Goal: Task Accomplishment & Management: Use online tool/utility

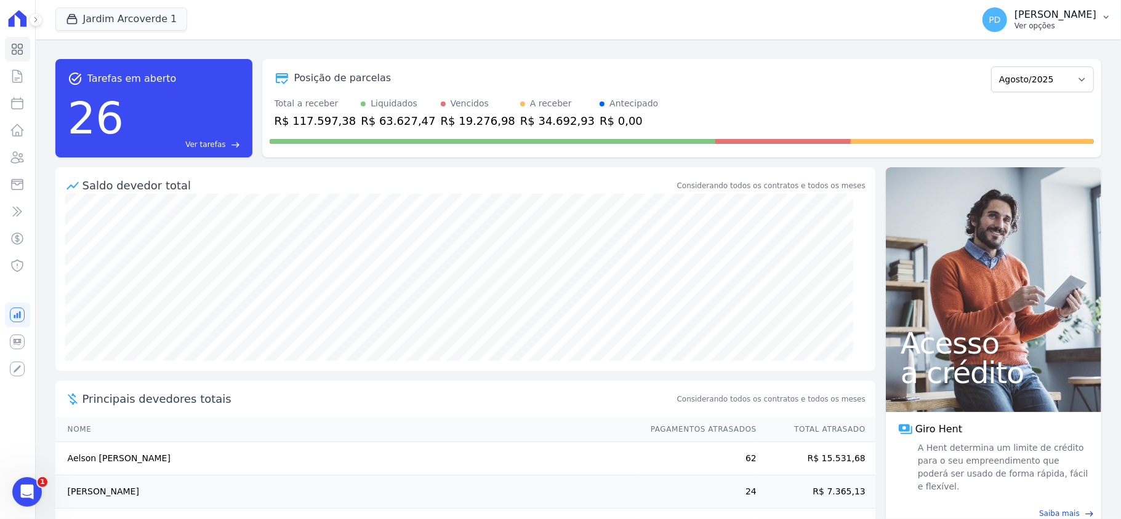
click at [1103, 10] on button "PD [PERSON_NAME] Ver opções" at bounding box center [1046, 19] width 148 height 34
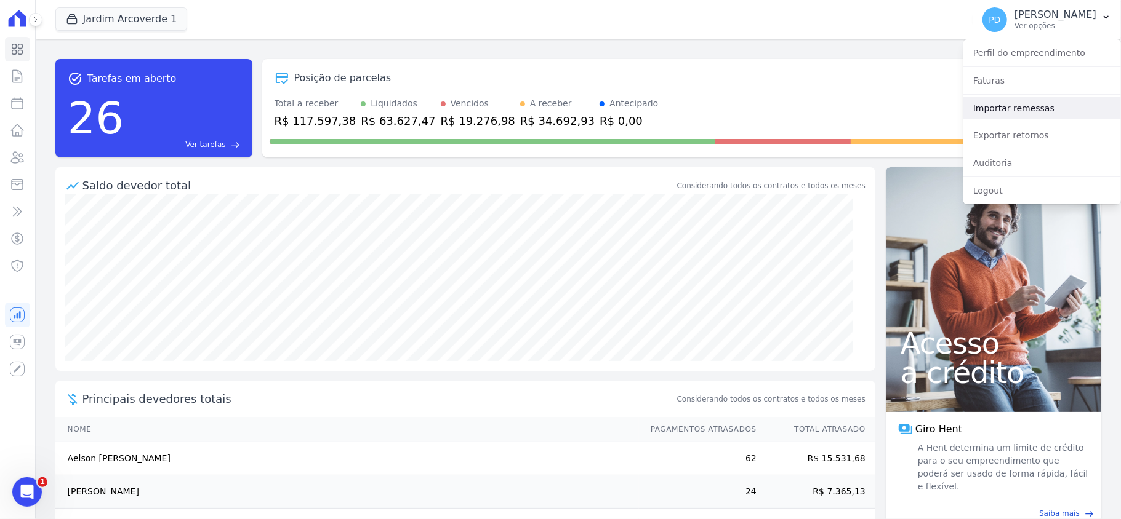
click at [1025, 112] on link "Importar remessas" at bounding box center [1042, 108] width 158 height 22
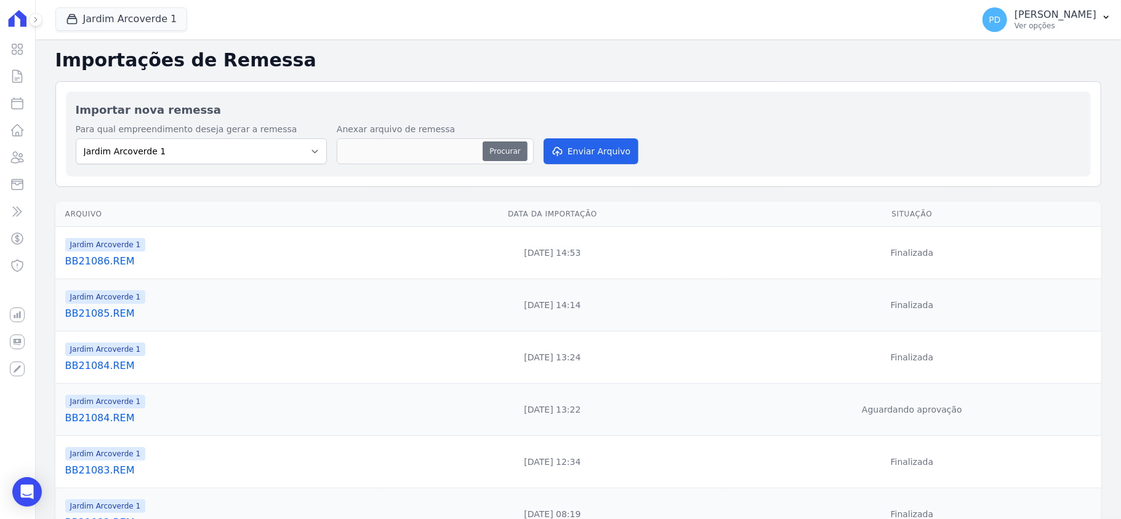
click at [510, 151] on button "Procurar" at bounding box center [504, 152] width 44 height 20
type input "BB26084.REM"
click at [272, 150] on select "[GEOGRAPHIC_DATA] 1 [GEOGRAPHIC_DATA] 2" at bounding box center [201, 151] width 251 height 26
select select "4fa78839-2c34-4f71-8278-51da0fd48ff7"
click at [76, 139] on select "[GEOGRAPHIC_DATA] 1 [GEOGRAPHIC_DATA] 2" at bounding box center [201, 151] width 251 height 26
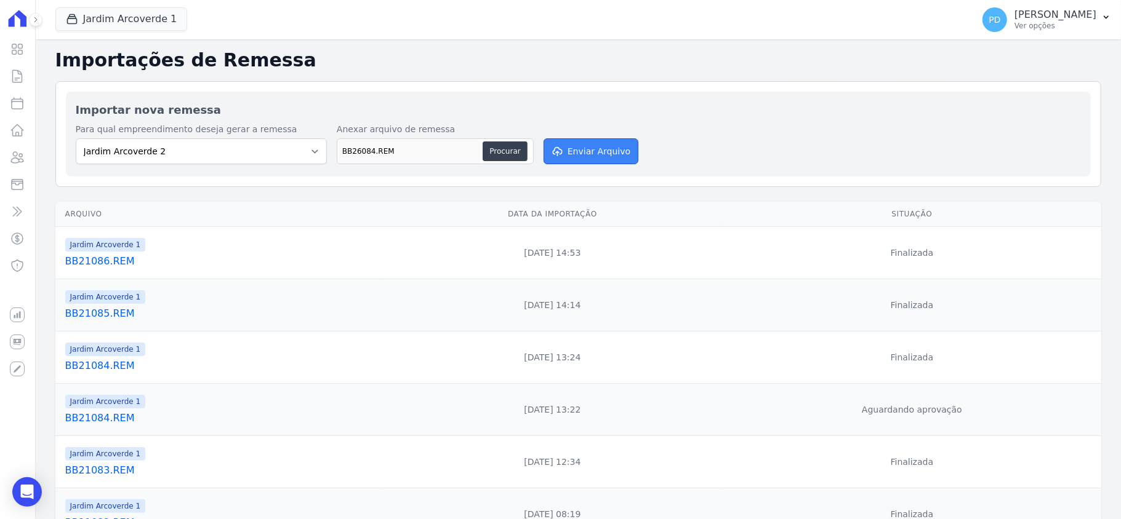
click at [576, 153] on button "Enviar Arquivo" at bounding box center [590, 151] width 95 height 26
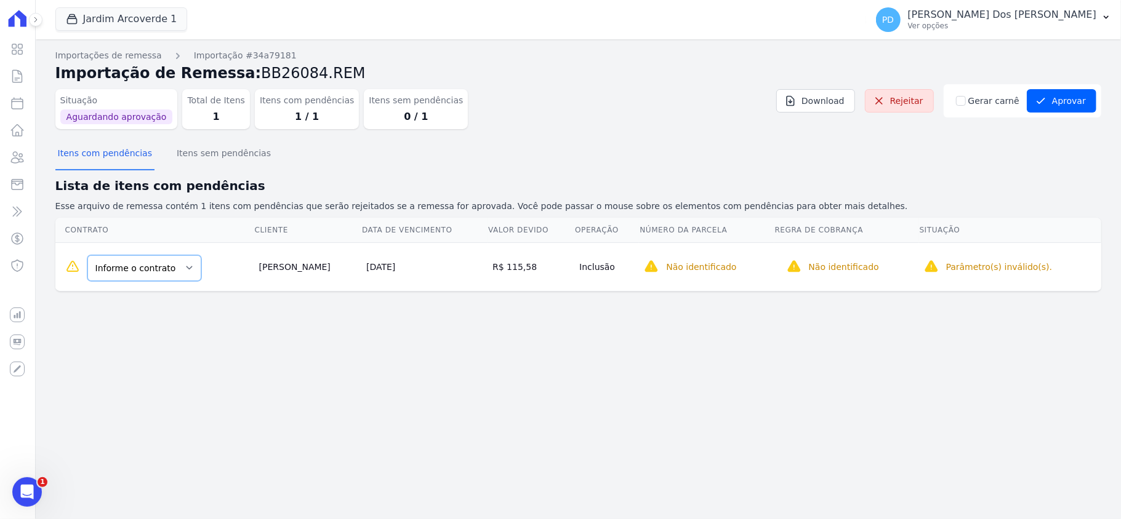
click at [166, 270] on select "Informe o contrato D / 27 D / 28" at bounding box center [144, 268] width 114 height 26
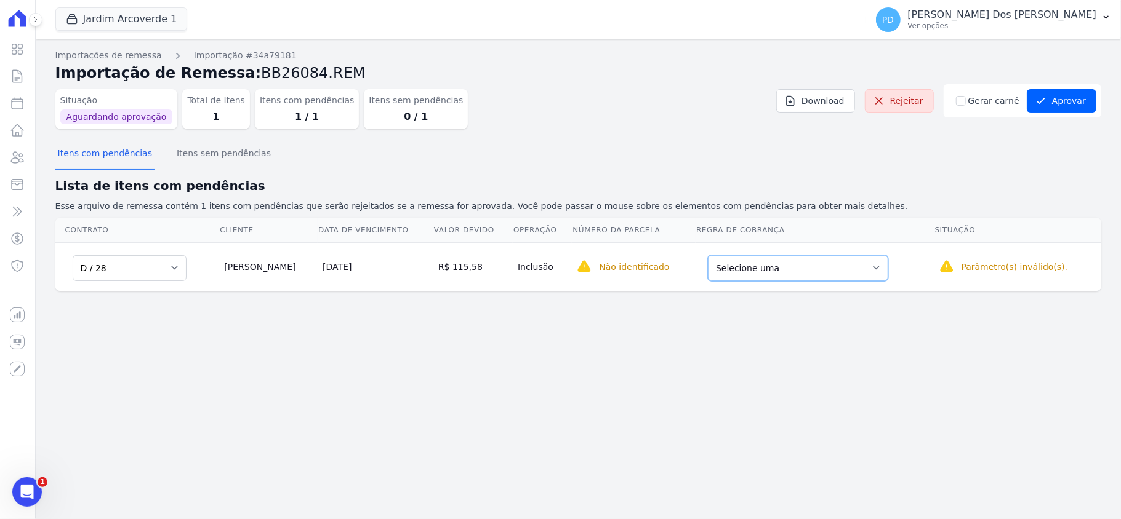
click at [793, 279] on select "Selecione uma Nova Parcela Avulsa Parcela Avulsa Existente [GEOGRAPHIC_DATA] (2…" at bounding box center [798, 268] width 180 height 26
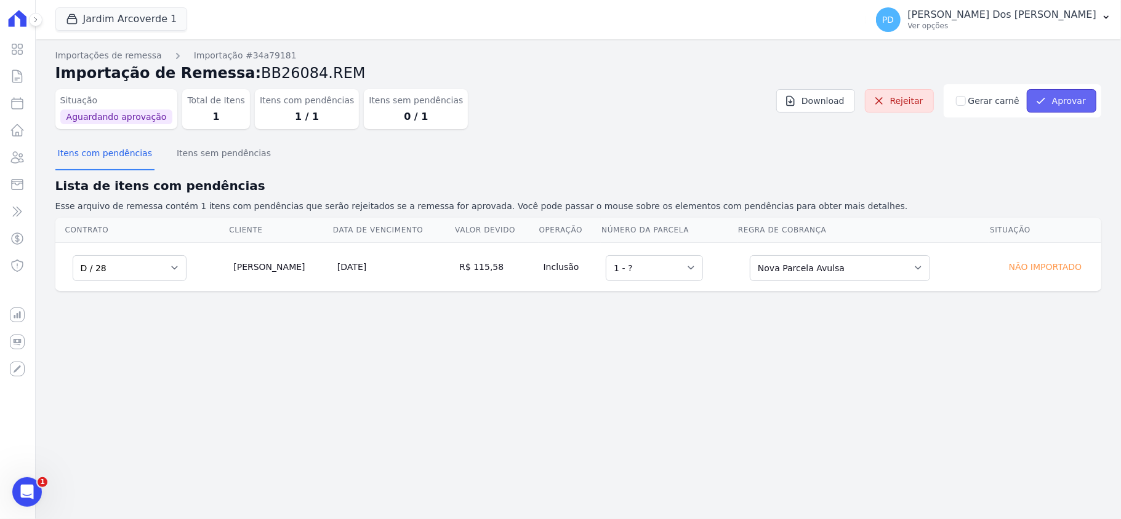
click at [1060, 95] on button "Aprovar" at bounding box center [1062, 100] width 70 height 23
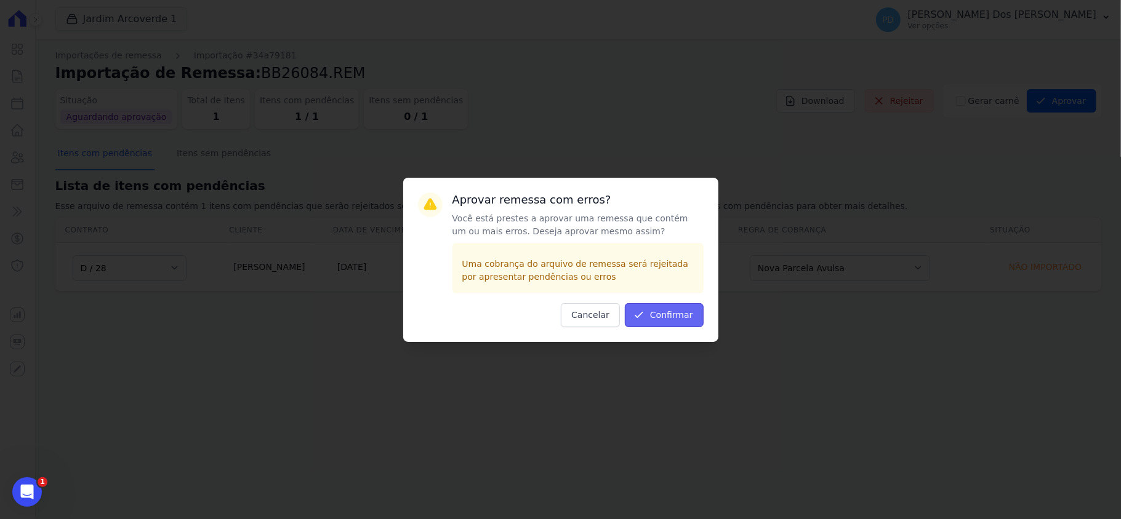
click at [660, 315] on button "Confirmar" at bounding box center [664, 315] width 79 height 24
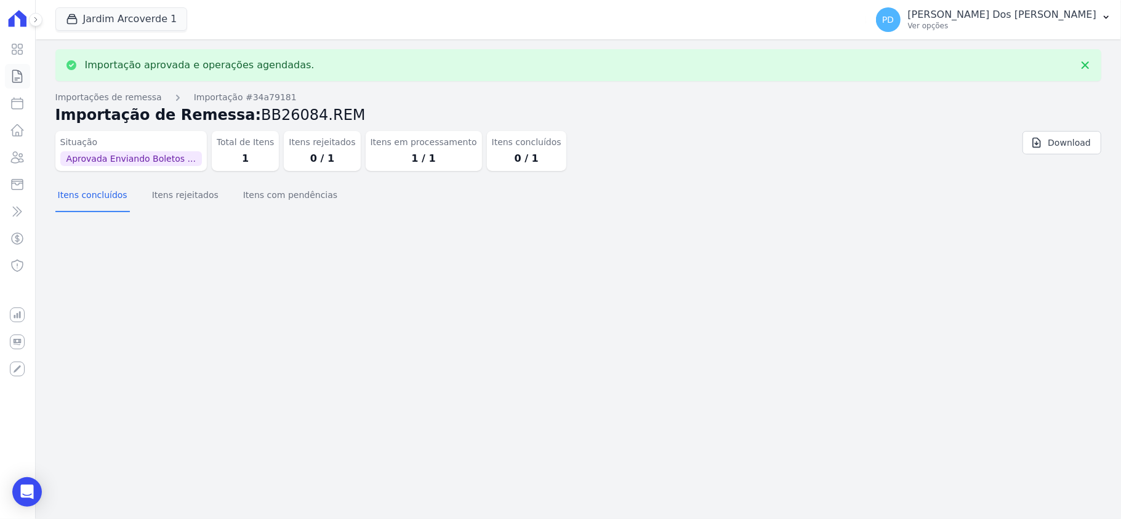
click at [18, 76] on icon at bounding box center [17, 76] width 15 height 15
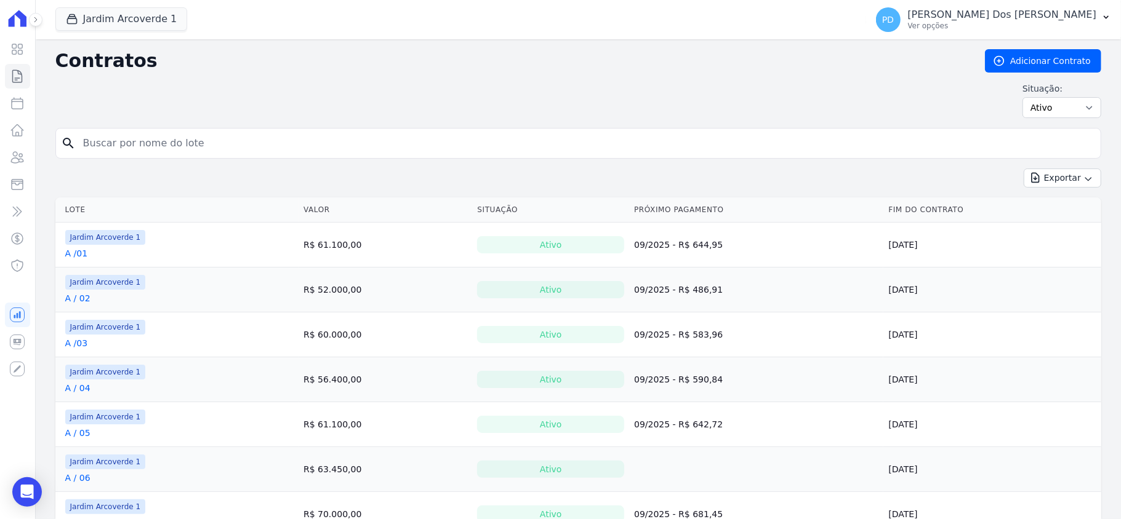
click at [279, 151] on input "search" at bounding box center [586, 143] width 1020 height 25
click at [138, 18] on button "Jardim Arcoverde 1" at bounding box center [121, 18] width 132 height 23
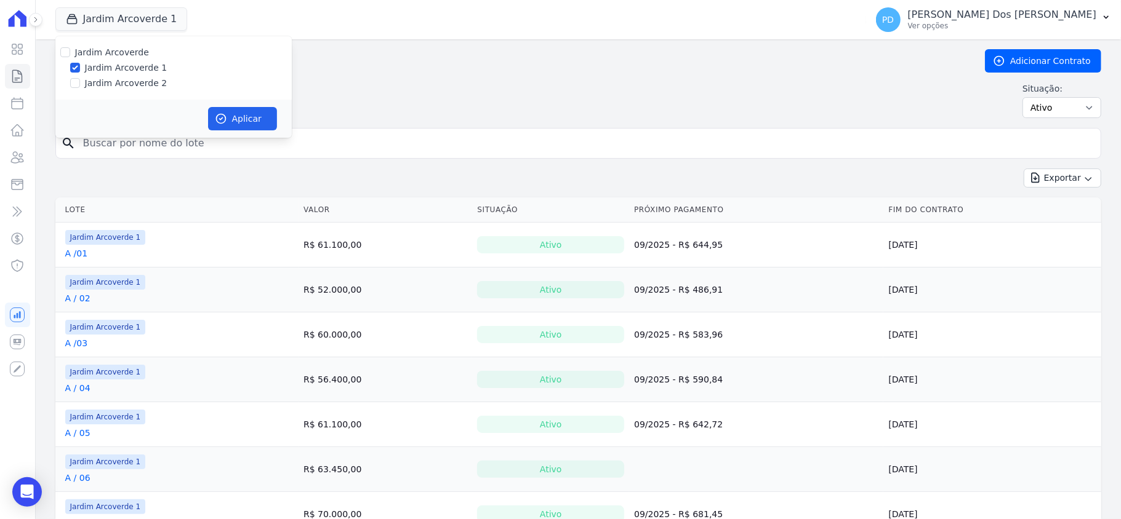
click at [142, 79] on label "Jardim Arcoverde 2" at bounding box center [126, 83] width 82 height 13
click at [80, 79] on input "Jardim Arcoverde 2" at bounding box center [75, 83] width 10 height 10
checkbox input "true"
click at [281, 124] on div "Aplicar" at bounding box center [173, 119] width 236 height 38
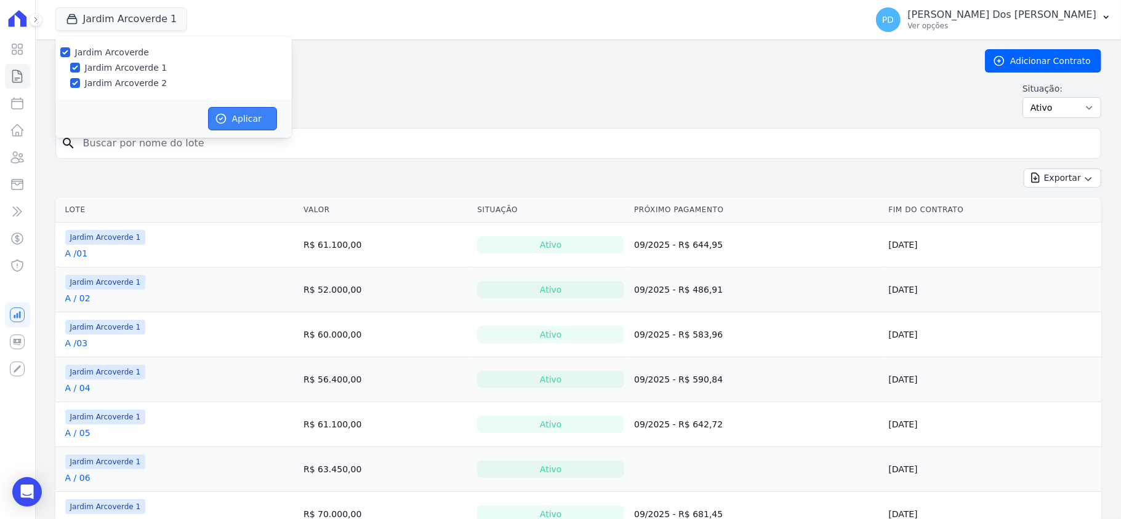
click at [258, 121] on button "Aplicar" at bounding box center [242, 118] width 69 height 23
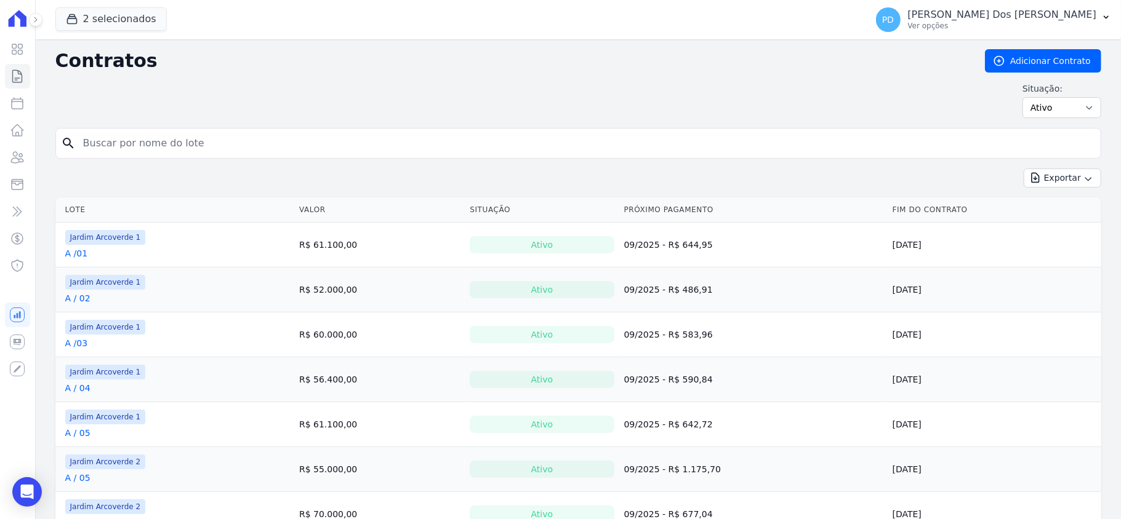
click at [209, 150] on input "search" at bounding box center [586, 143] width 1020 height 25
type input "d / 28"
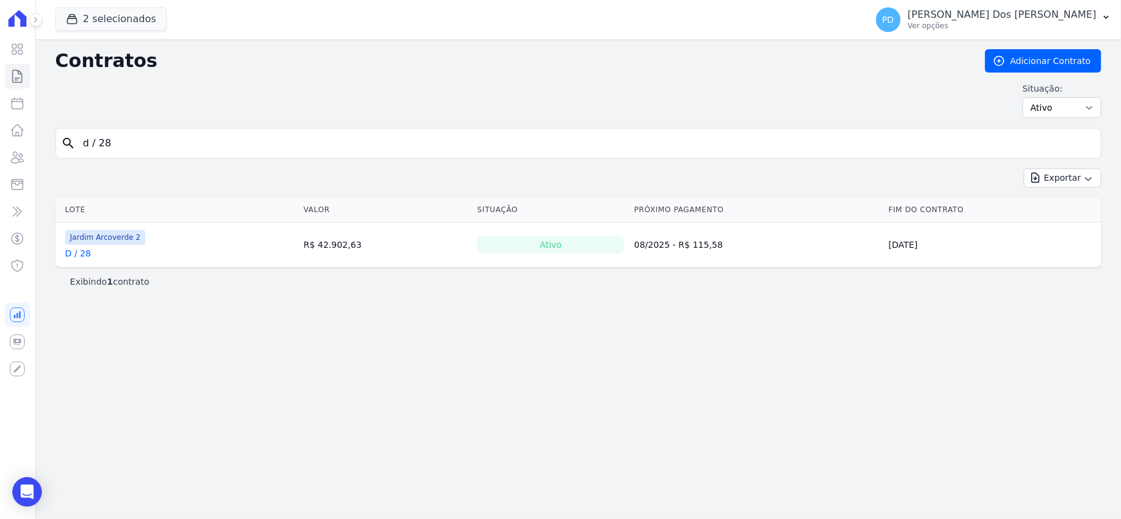
click at [76, 257] on link "D / 28" at bounding box center [78, 253] width 26 height 12
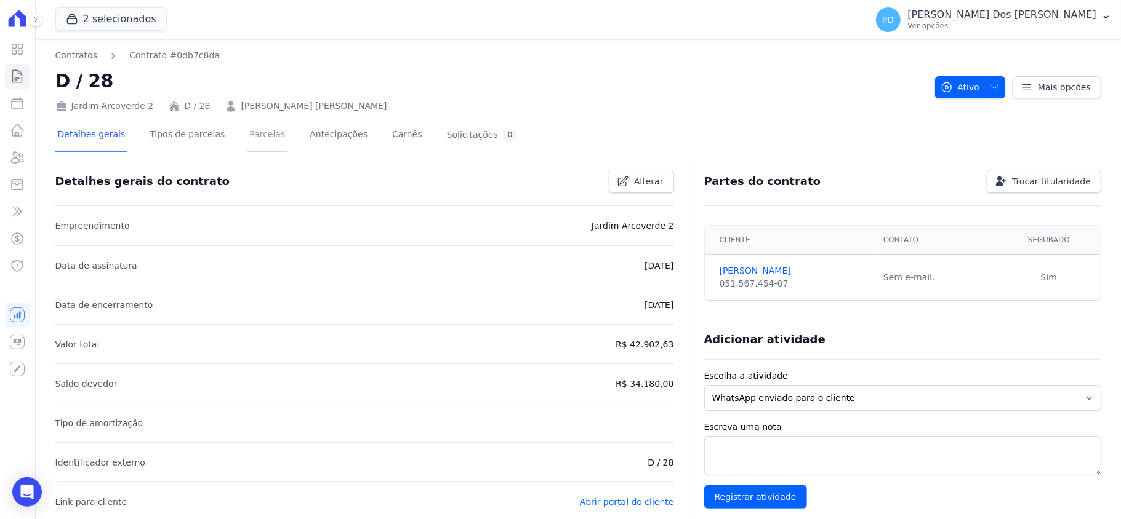
click at [252, 134] on link "Parcelas" at bounding box center [267, 135] width 41 height 33
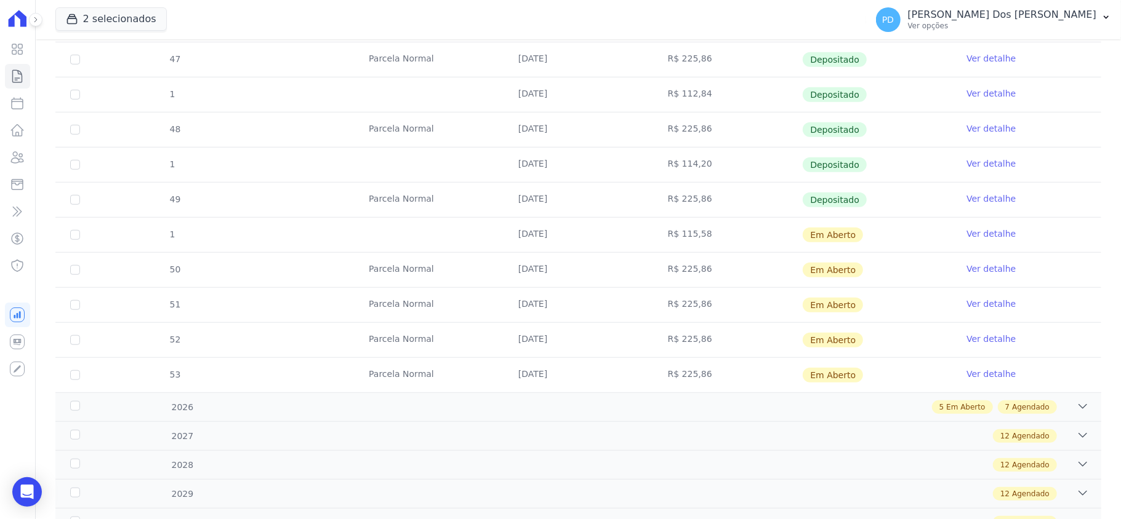
scroll to position [739, 0]
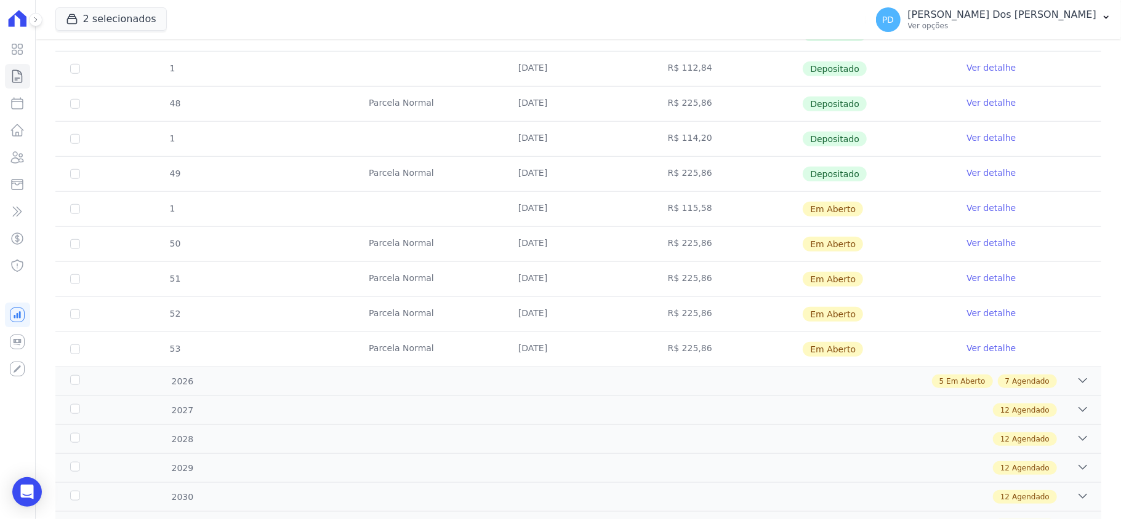
click at [966, 212] on link "Ver detalhe" at bounding box center [990, 208] width 49 height 12
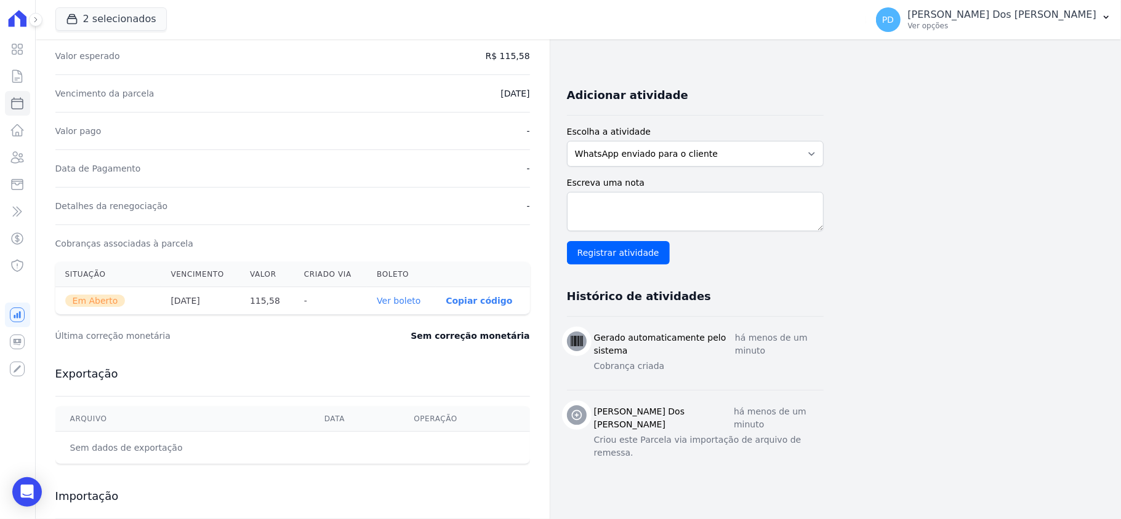
scroll to position [246, 0]
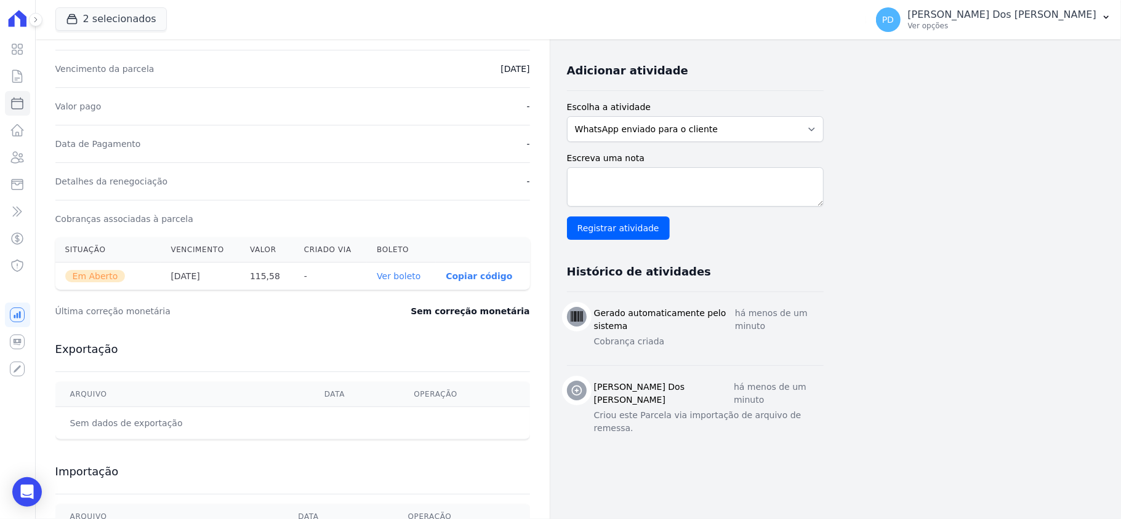
click at [407, 276] on link "Ver boleto" at bounding box center [399, 276] width 44 height 10
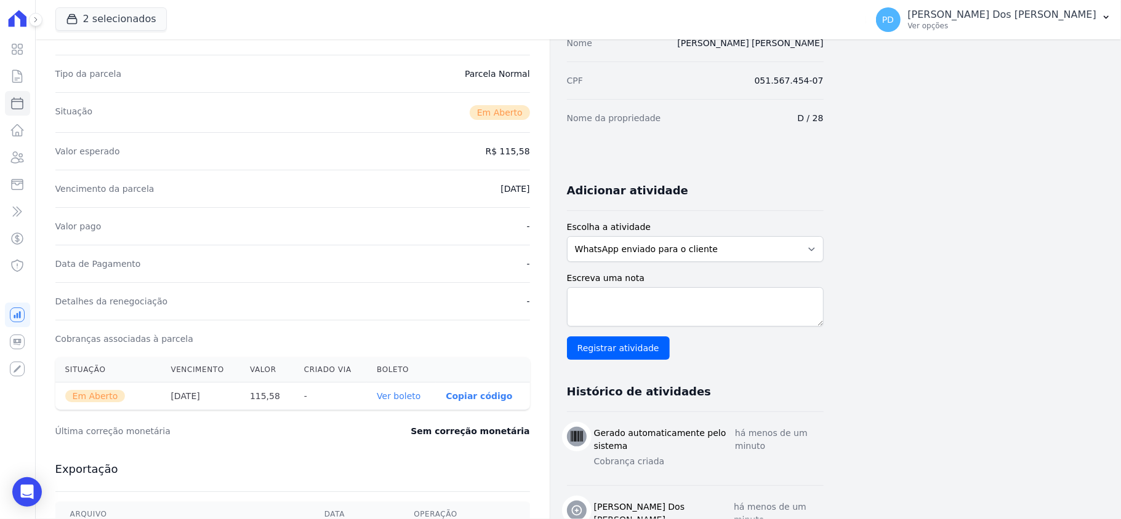
scroll to position [0, 0]
